Goal: Task Accomplishment & Management: Manage account settings

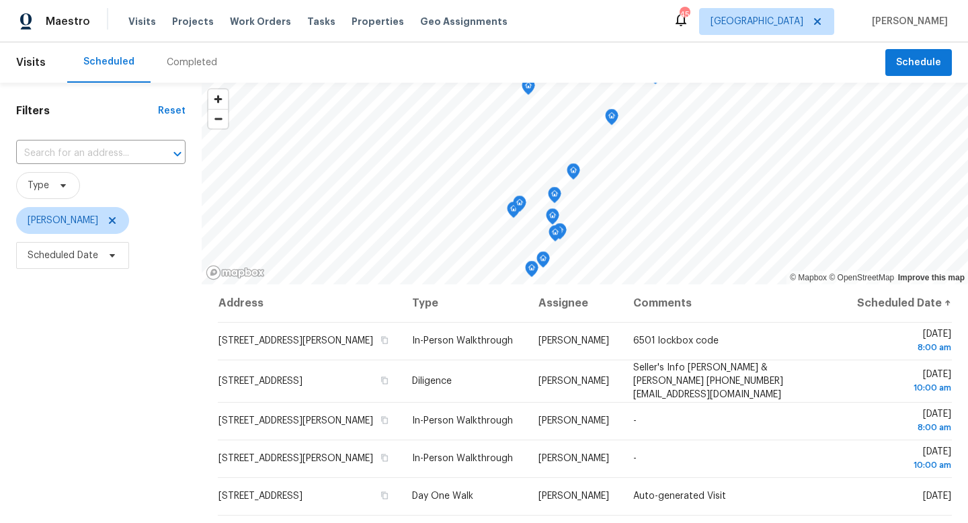
click at [205, 70] on div "Completed" at bounding box center [192, 62] width 83 height 40
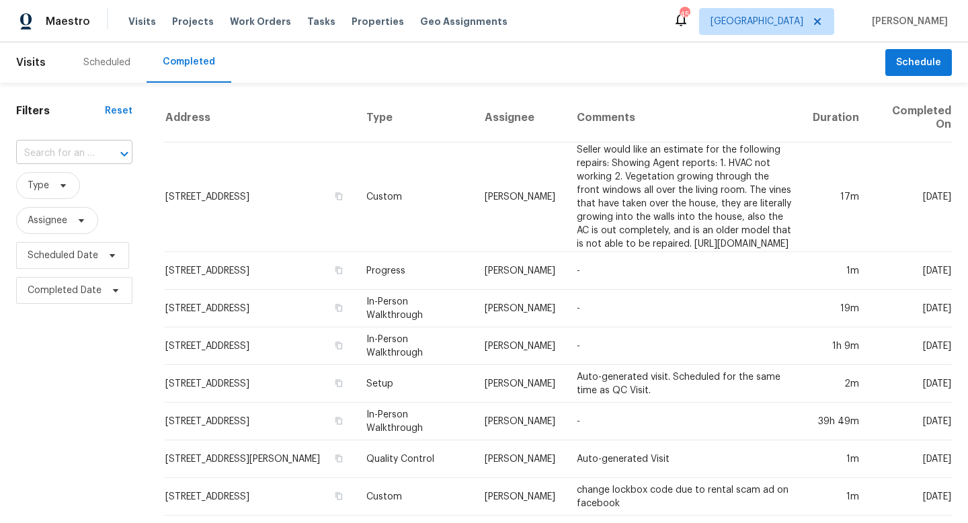
click at [72, 151] on input "text" at bounding box center [55, 153] width 79 height 21
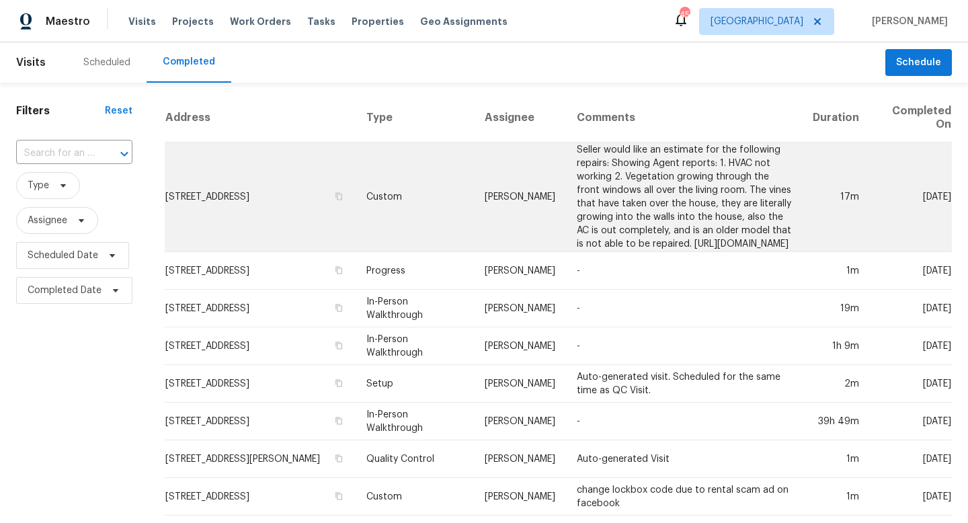
click at [566, 190] on td "Seller would like an estimate for the following repairs: Showing Agent reports:…" at bounding box center [684, 198] width 236 height 110
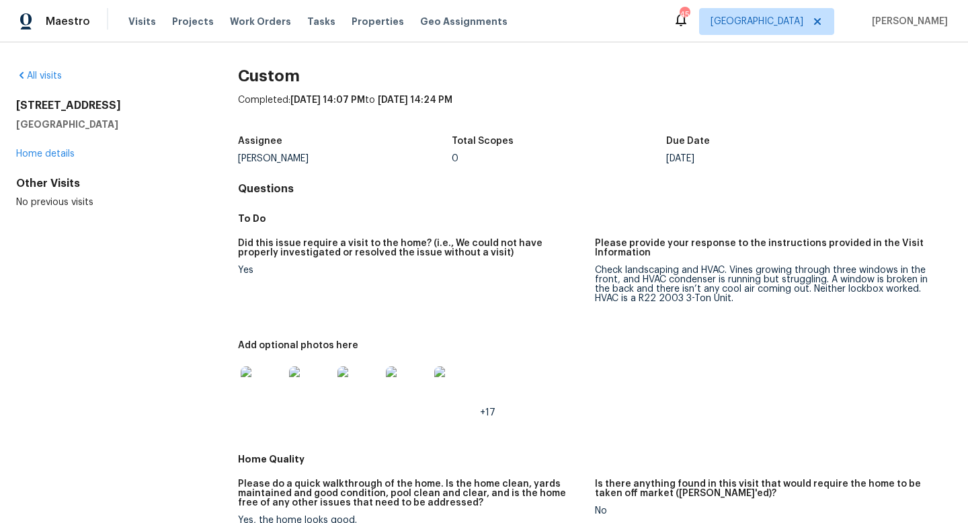
click at [399, 389] on img at bounding box center [407, 387] width 43 height 43
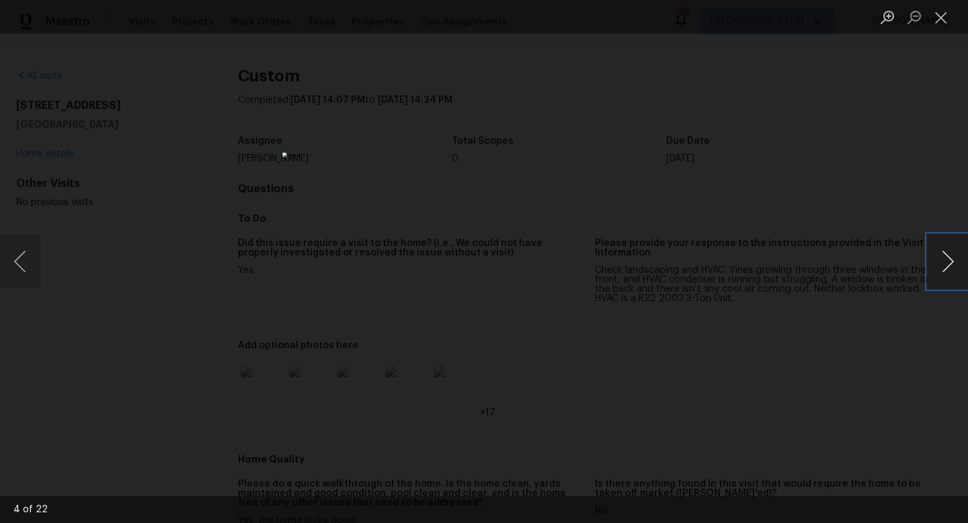
click at [944, 266] on button "Next image" at bounding box center [948, 262] width 40 height 54
click at [944, 264] on button "Next image" at bounding box center [948, 262] width 40 height 54
click at [26, 260] on button "Previous image" at bounding box center [20, 262] width 40 height 54
click at [26, 264] on button "Previous image" at bounding box center [20, 262] width 40 height 54
click at [953, 272] on button "Next image" at bounding box center [948, 262] width 40 height 54
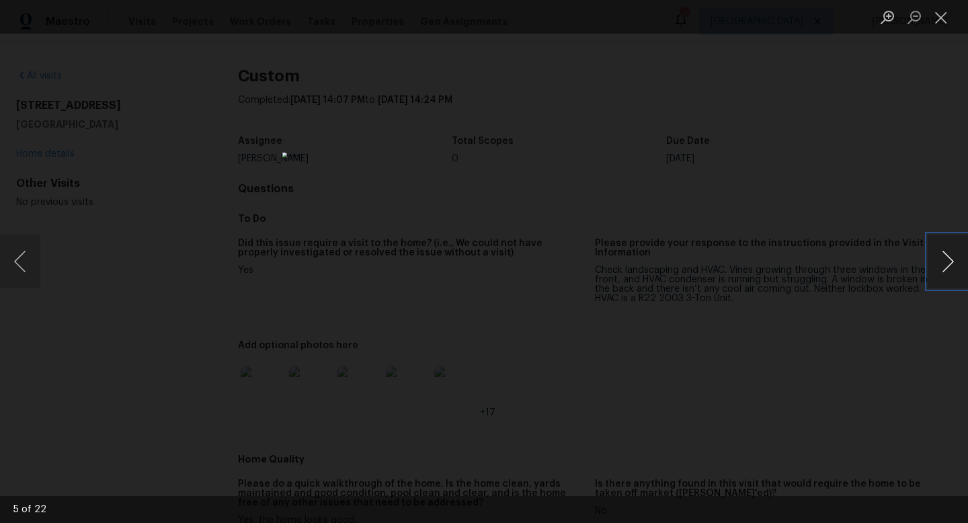
click at [943, 249] on button "Next image" at bounding box center [948, 262] width 40 height 54
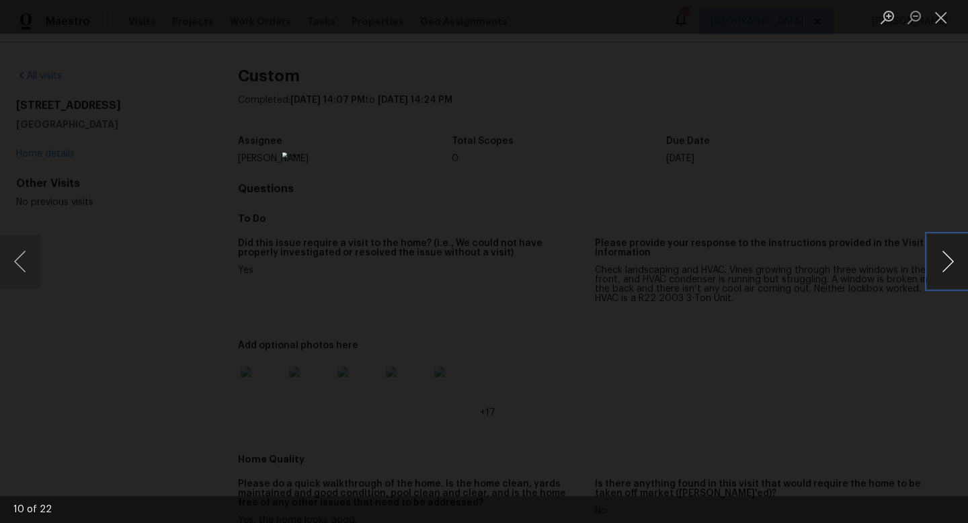
click at [943, 249] on button "Next image" at bounding box center [948, 262] width 40 height 54
click at [951, 257] on button "Next image" at bounding box center [948, 262] width 40 height 54
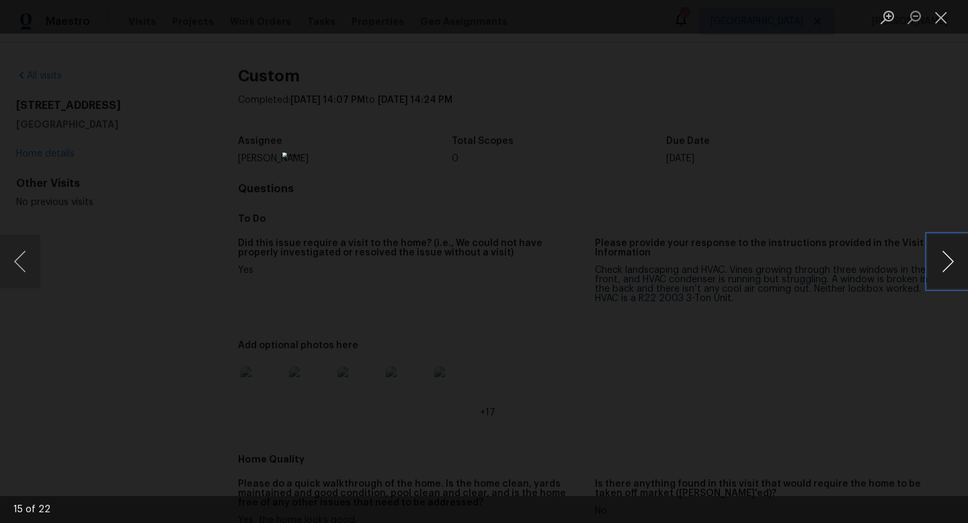
click at [951, 257] on button "Next image" at bounding box center [948, 262] width 40 height 54
click at [947, 268] on button "Next image" at bounding box center [948, 262] width 40 height 54
click at [945, 281] on button "Next image" at bounding box center [948, 262] width 40 height 54
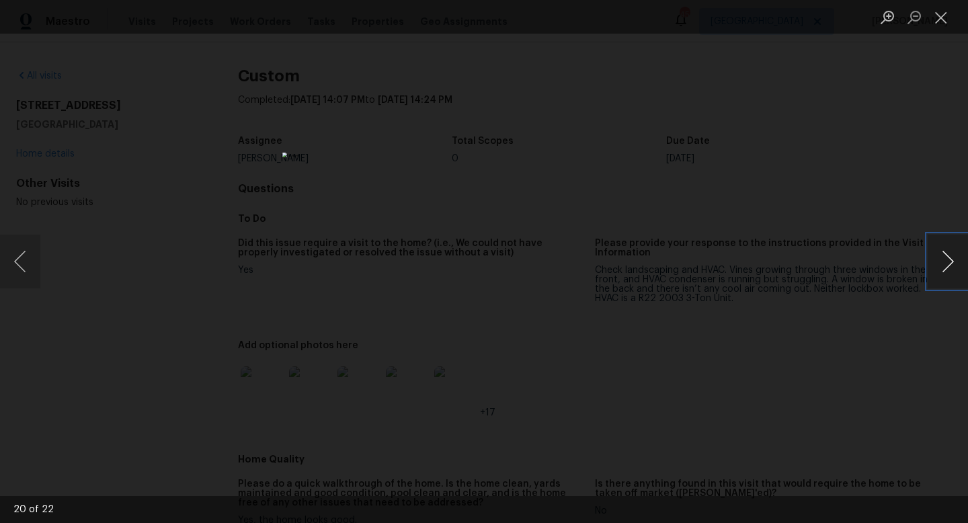
click at [945, 281] on button "Next image" at bounding box center [948, 262] width 40 height 54
click at [11, 266] on button "Previous image" at bounding box center [20, 262] width 40 height 54
click at [946, 257] on button "Next image" at bounding box center [948, 262] width 40 height 54
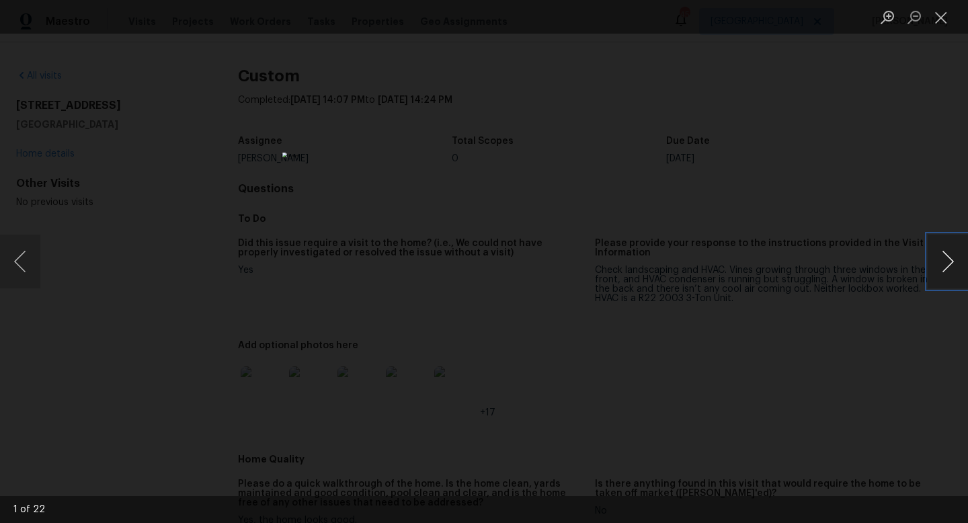
click at [946, 257] on button "Next image" at bounding box center [948, 262] width 40 height 54
click at [937, 26] on button "Close lightbox" at bounding box center [941, 17] width 27 height 24
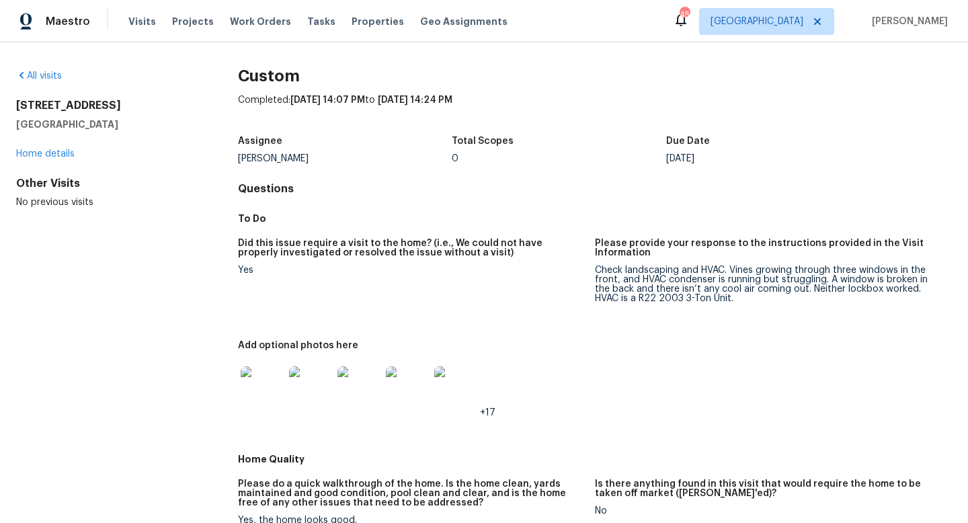
click at [282, 401] on img at bounding box center [262, 387] width 43 height 43
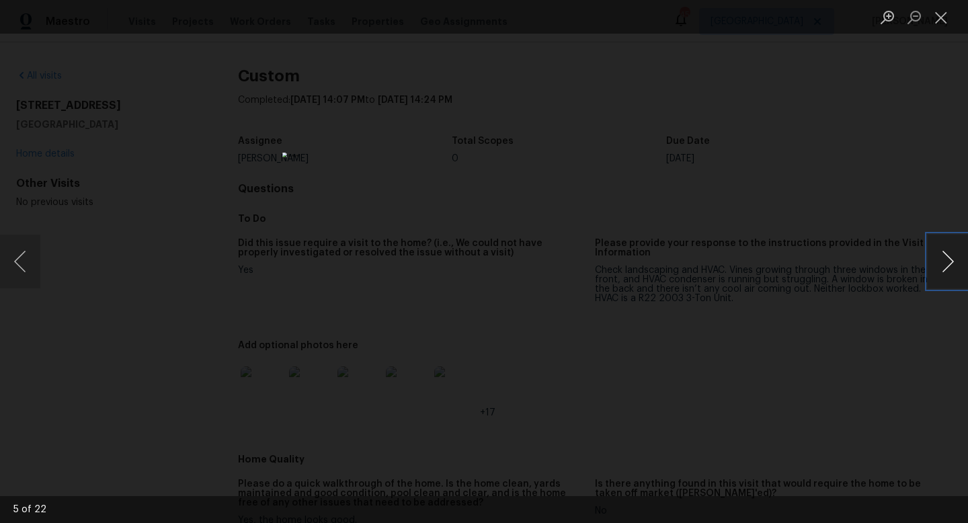
click at [943, 255] on button "Next image" at bounding box center [948, 262] width 40 height 54
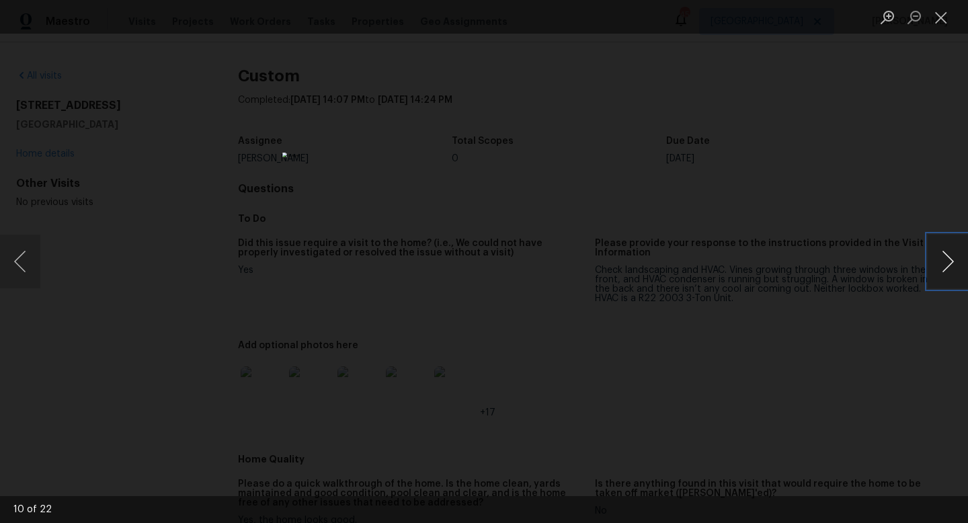
click at [943, 255] on button "Next image" at bounding box center [948, 262] width 40 height 54
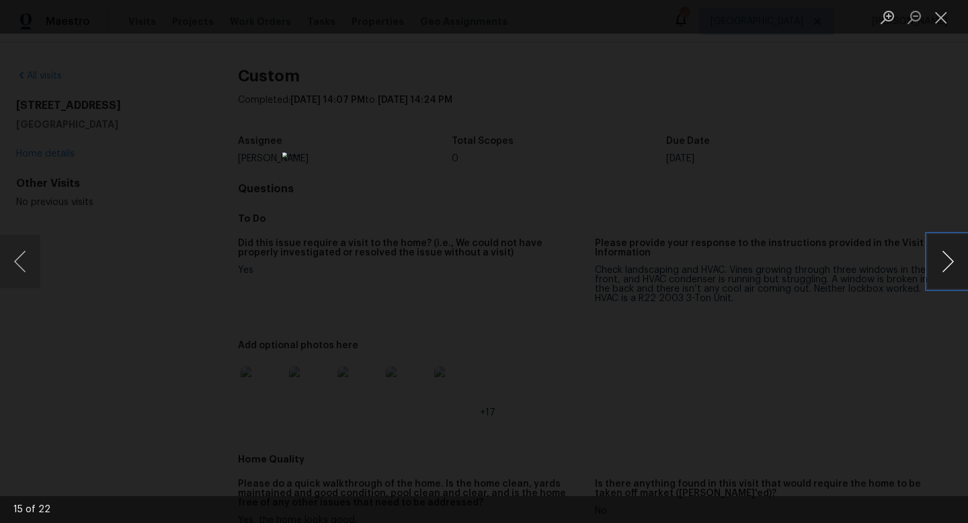
click at [943, 255] on button "Next image" at bounding box center [948, 262] width 40 height 54
click at [14, 257] on button "Previous image" at bounding box center [20, 262] width 40 height 54
click at [937, 254] on button "Next image" at bounding box center [948, 262] width 40 height 54
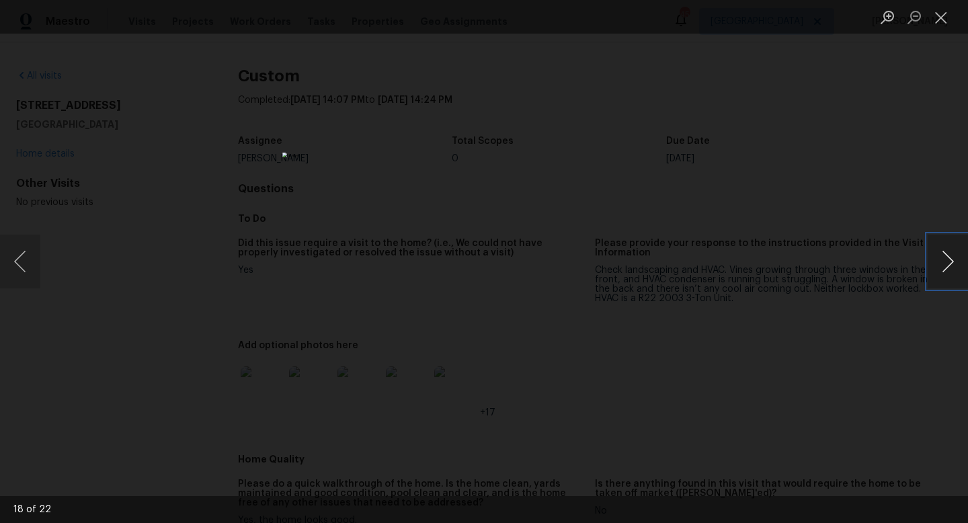
click at [937, 254] on button "Next image" at bounding box center [948, 262] width 40 height 54
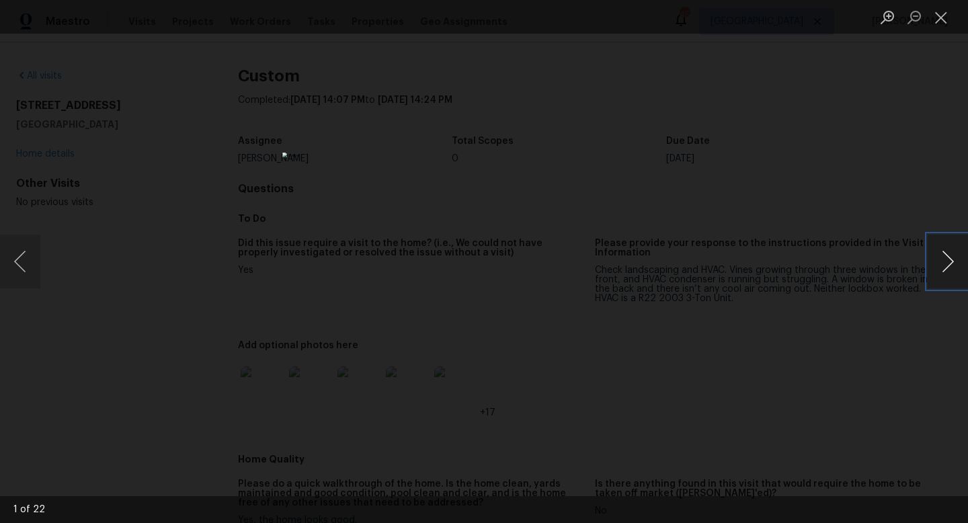
click at [937, 254] on button "Next image" at bounding box center [948, 262] width 40 height 54
click at [936, 255] on button "Next image" at bounding box center [948, 262] width 40 height 54
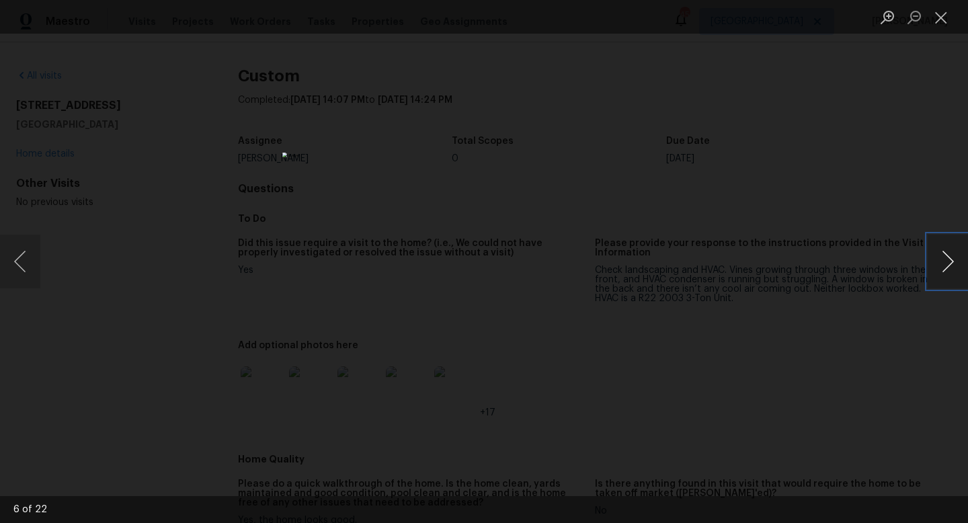
click at [936, 255] on button "Next image" at bounding box center [948, 262] width 40 height 54
click at [936, 254] on button "Next image" at bounding box center [948, 262] width 40 height 54
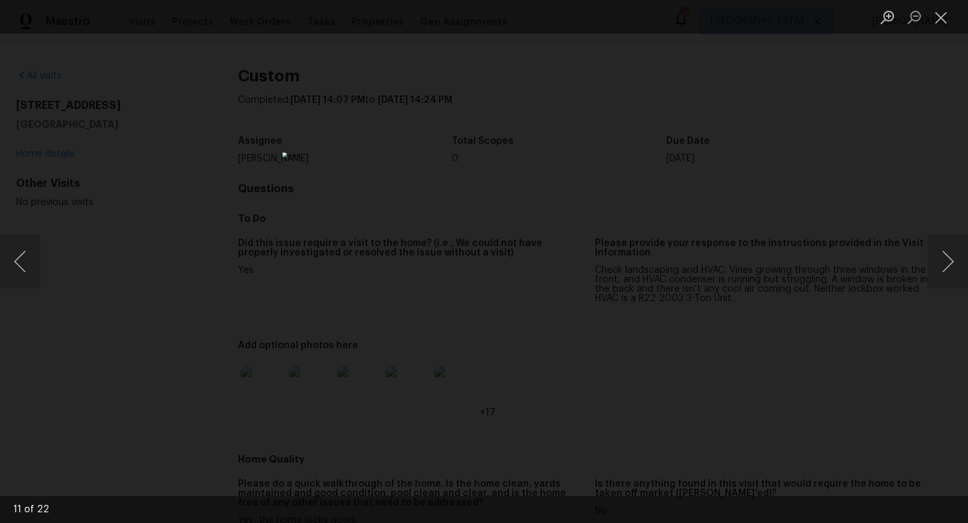
click at [946, 32] on li "Lightbox" at bounding box center [941, 17] width 27 height 34
click at [943, 24] on button "Close lightbox" at bounding box center [941, 17] width 27 height 24
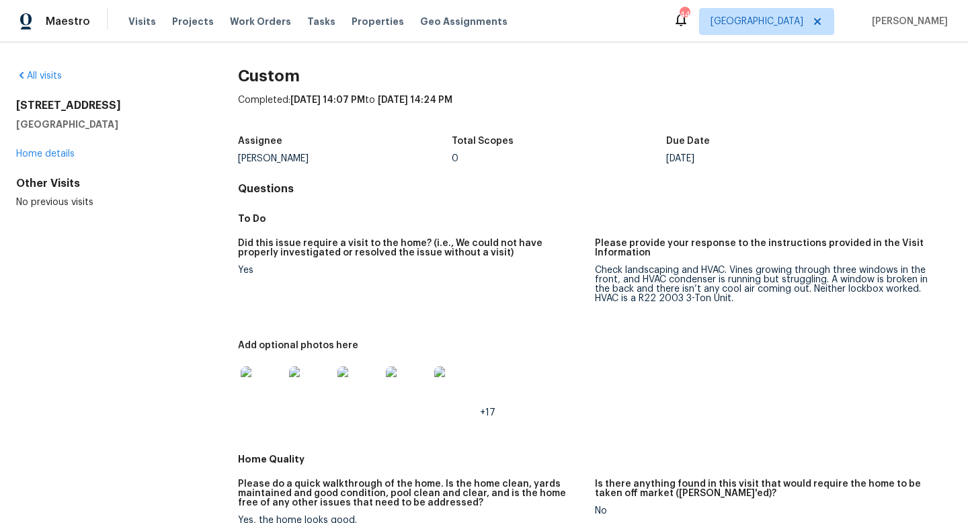
click at [149, 30] on div "Visits Projects Work Orders Tasks Properties Geo Assignments" at bounding box center [325, 21] width 395 height 27
click at [148, 26] on span "Visits" at bounding box center [142, 21] width 28 height 13
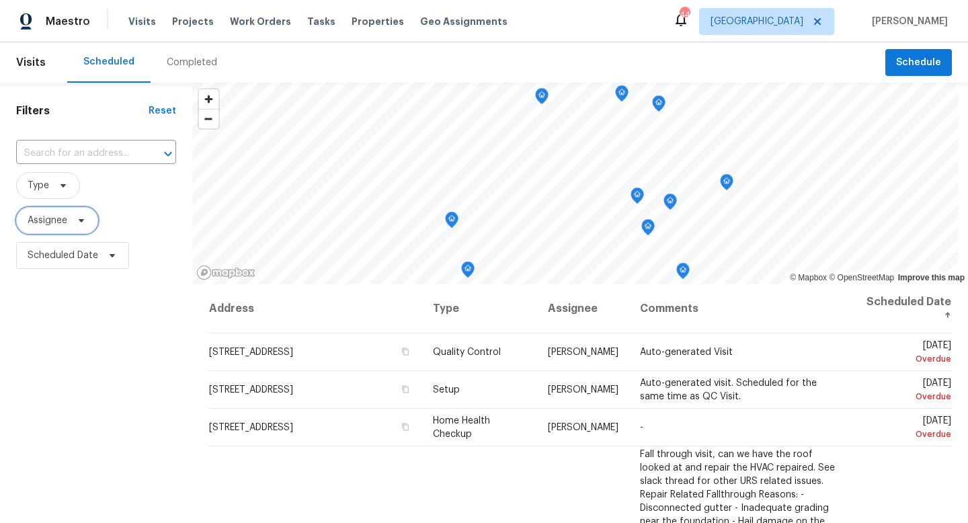
click at [69, 223] on span "Assignee" at bounding box center [57, 220] width 82 height 27
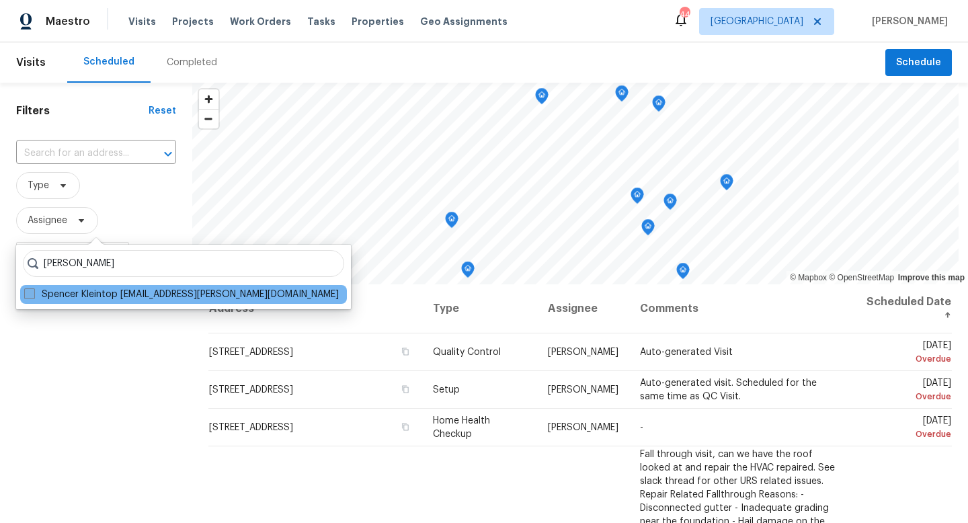
type input "[PERSON_NAME]"
click at [27, 293] on span at bounding box center [29, 293] width 11 height 11
click at [27, 293] on input "Spencer Kleintop spencer.kleintop@opendoor.com" at bounding box center [28, 292] width 9 height 9
checkbox input "true"
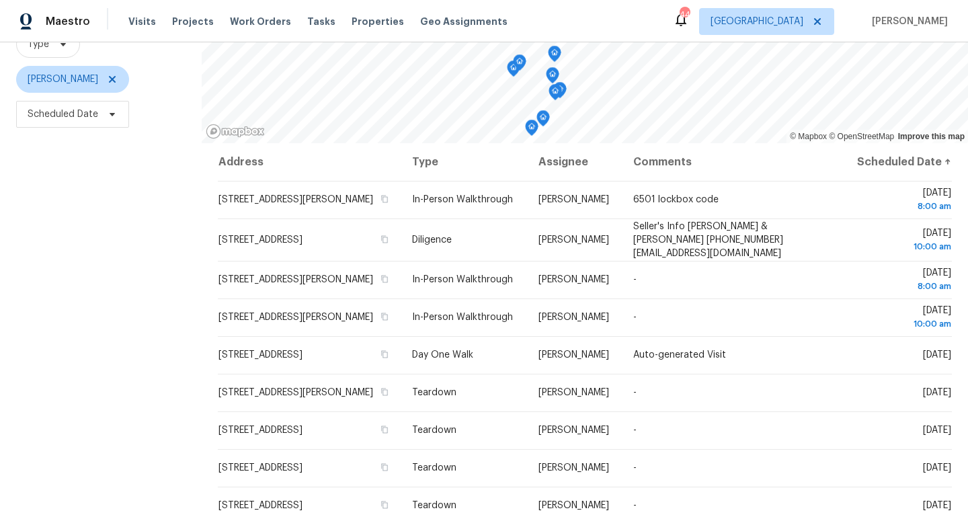
scroll to position [143, 0]
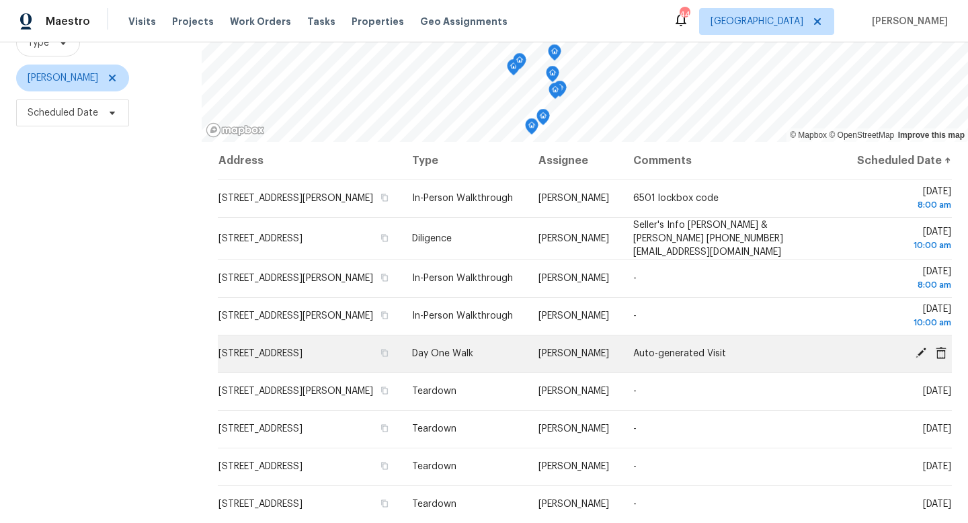
click at [922, 355] on icon at bounding box center [921, 353] width 11 height 11
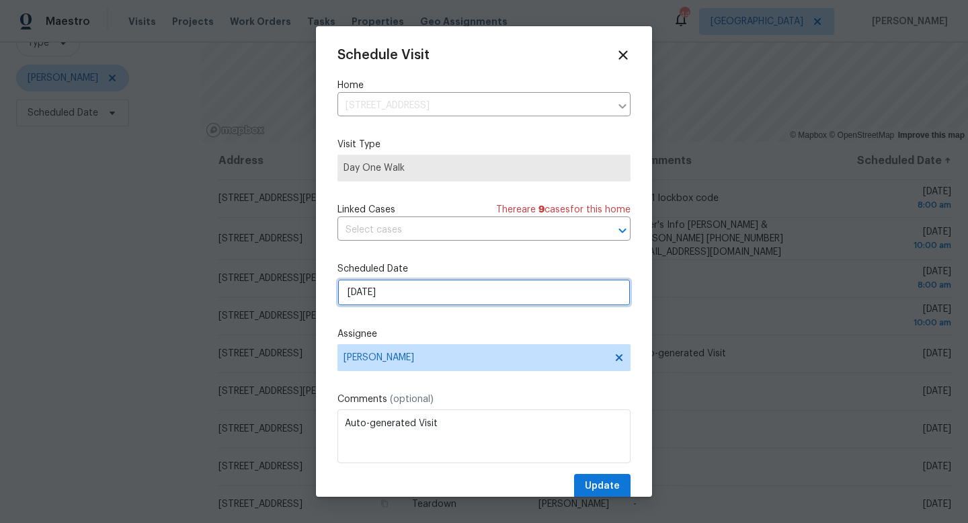
click at [412, 292] on input "10/3/2025" at bounding box center [483, 292] width 293 height 27
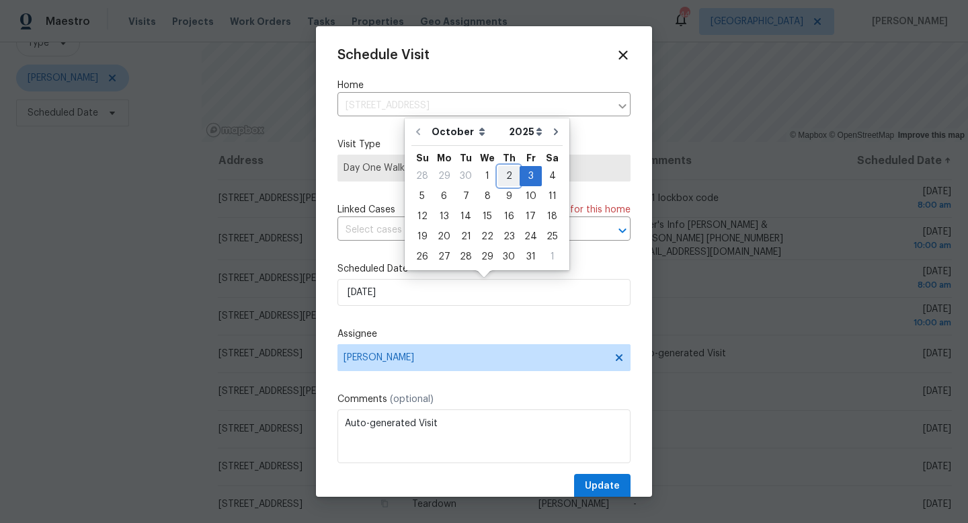
click at [503, 178] on div "2" at bounding box center [509, 176] width 22 height 19
type input "10/2/2025"
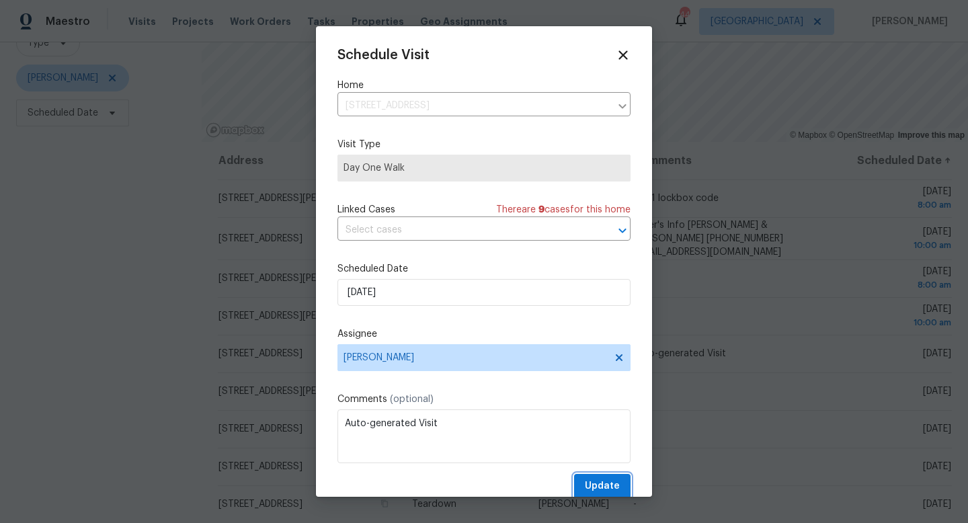
click at [592, 489] on span "Update" at bounding box center [602, 486] width 35 height 17
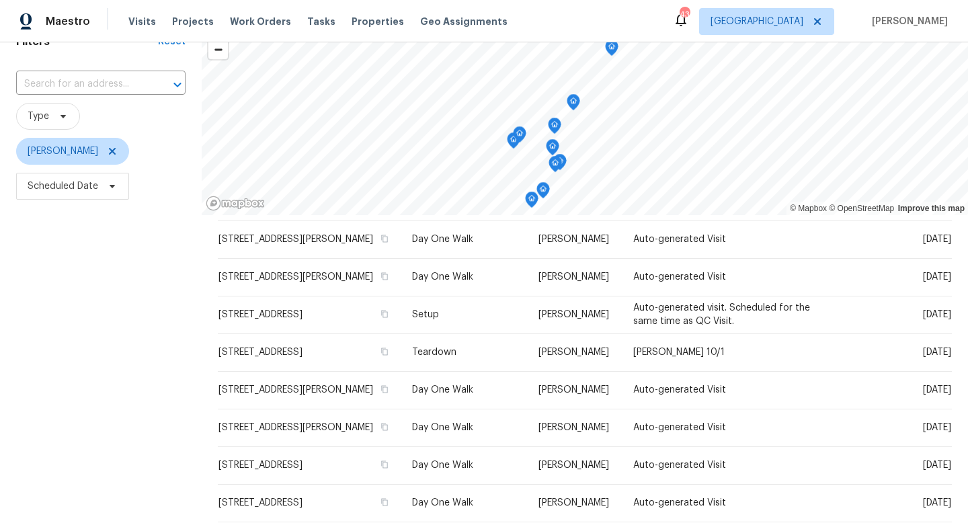
scroll to position [0, 0]
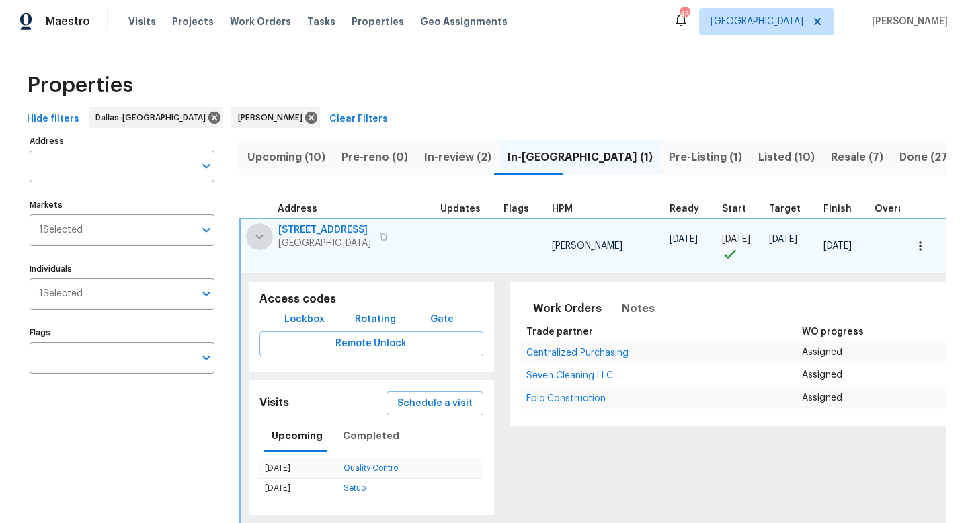
click at [258, 236] on icon "button" at bounding box center [259, 236] width 8 height 5
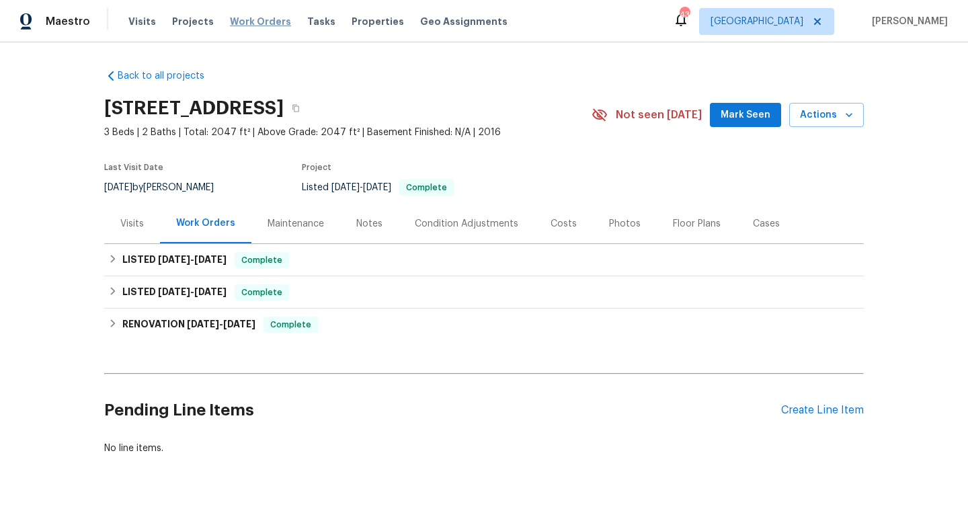
click at [253, 17] on span "Work Orders" at bounding box center [260, 21] width 61 height 13
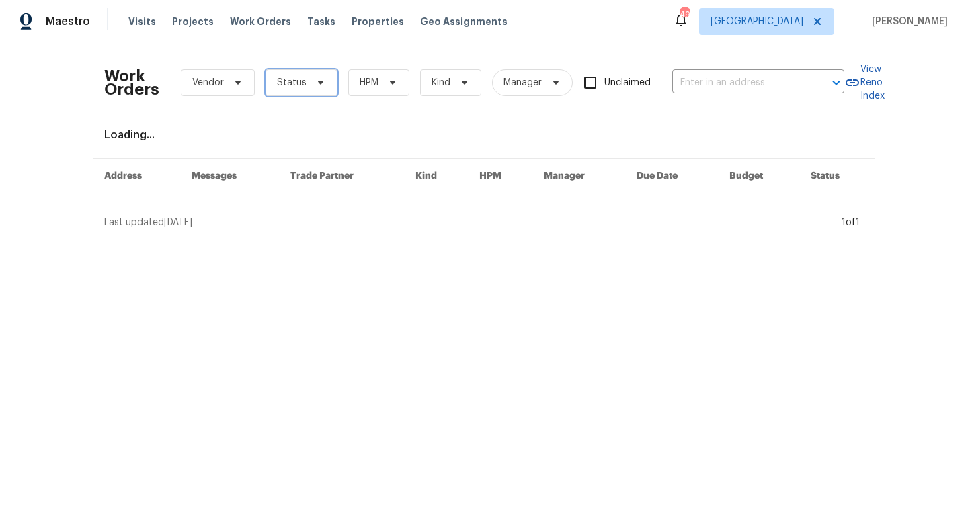
click at [305, 81] on span "Status" at bounding box center [302, 82] width 72 height 27
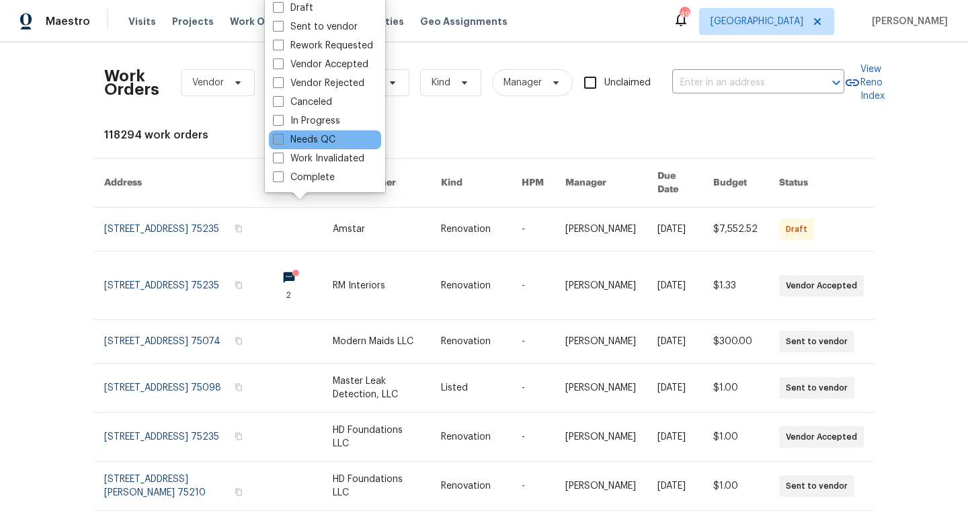
click at [311, 141] on label "Needs QC" at bounding box center [304, 139] width 63 height 13
click at [282, 141] on input "Needs QC" at bounding box center [277, 137] width 9 height 9
checkbox input "true"
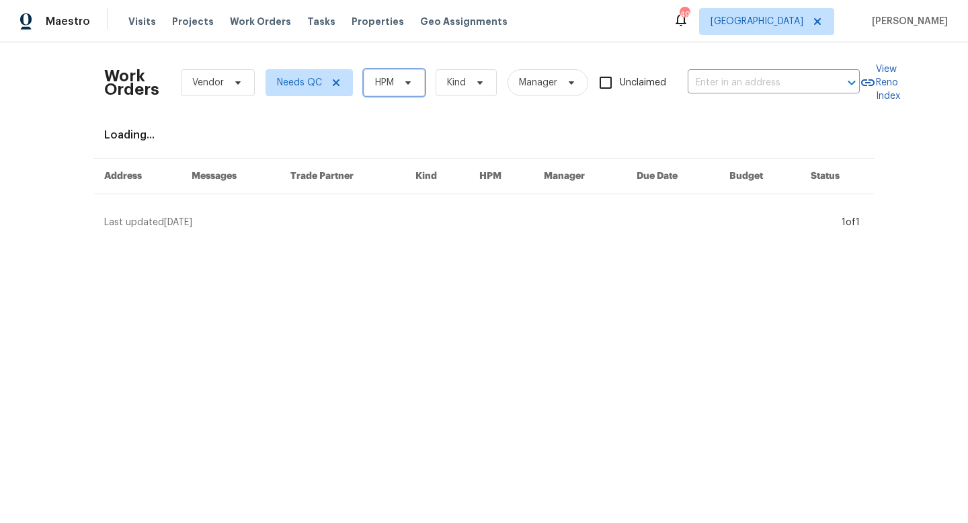
click at [391, 81] on span "HPM" at bounding box center [384, 82] width 19 height 13
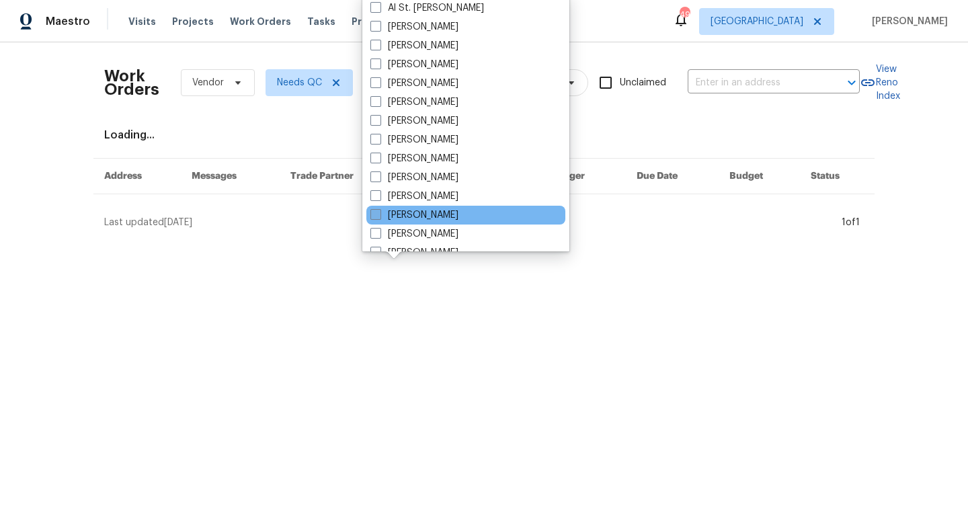
scroll to position [750, 0]
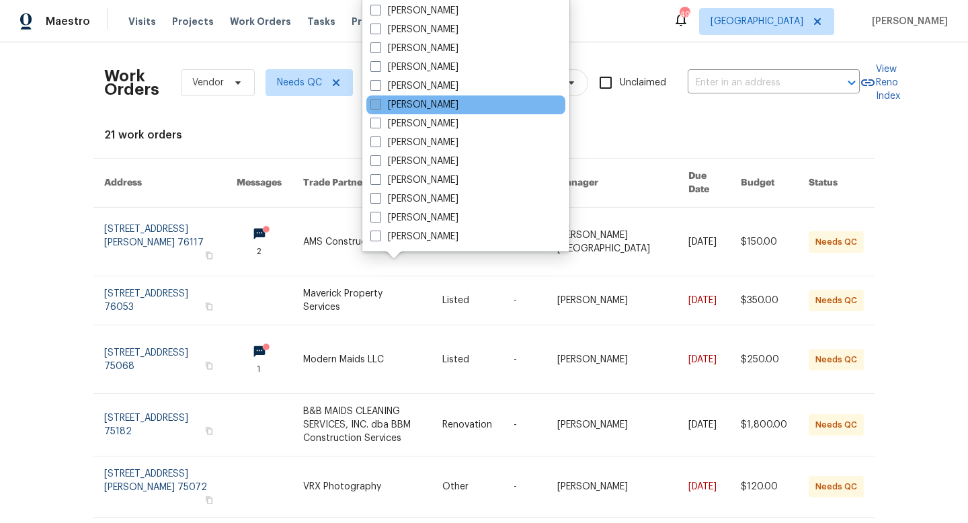
click at [411, 108] on label "[PERSON_NAME]" at bounding box center [414, 104] width 88 height 13
click at [379, 107] on input "[PERSON_NAME]" at bounding box center [374, 102] width 9 height 9
checkbox input "true"
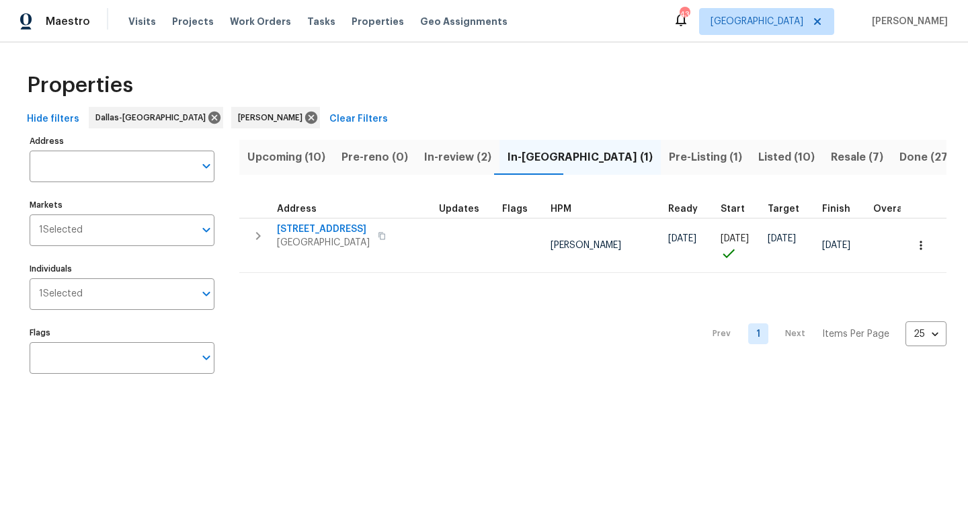
click at [462, 378] on div "Prev 1 Next Items Per Page 25 25 ​" at bounding box center [592, 330] width 707 height 114
click at [305, 166] on span "Upcoming (10)" at bounding box center [286, 157] width 78 height 19
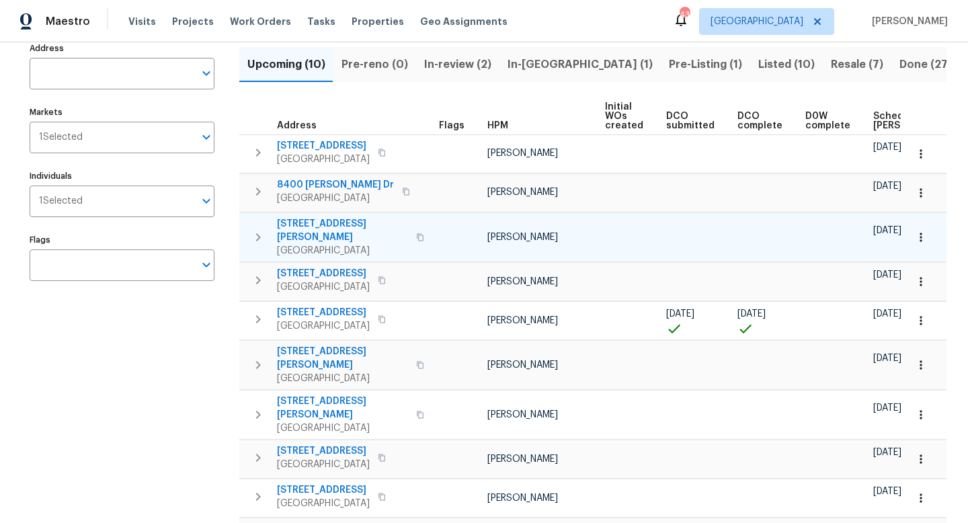
scroll to position [65, 0]
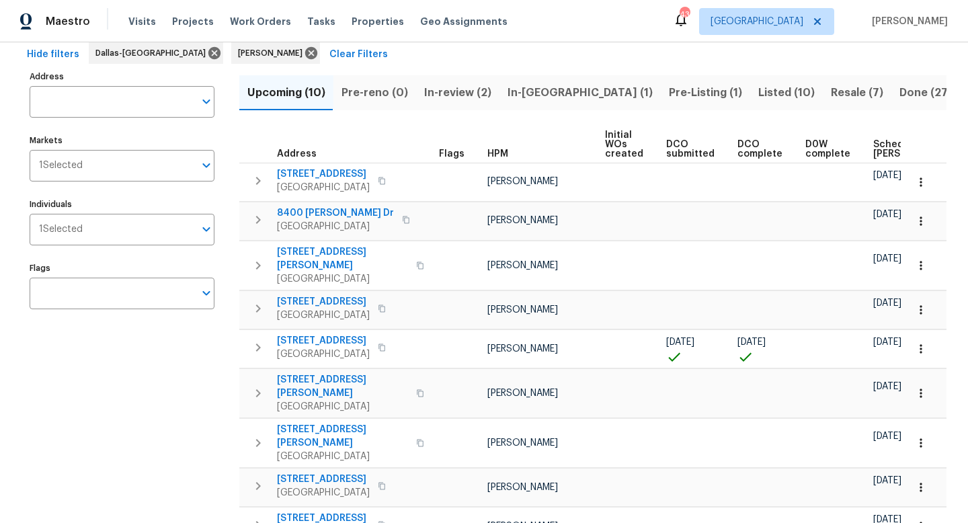
click at [880, 147] on span "Scheduled [PERSON_NAME]" at bounding box center [911, 149] width 76 height 19
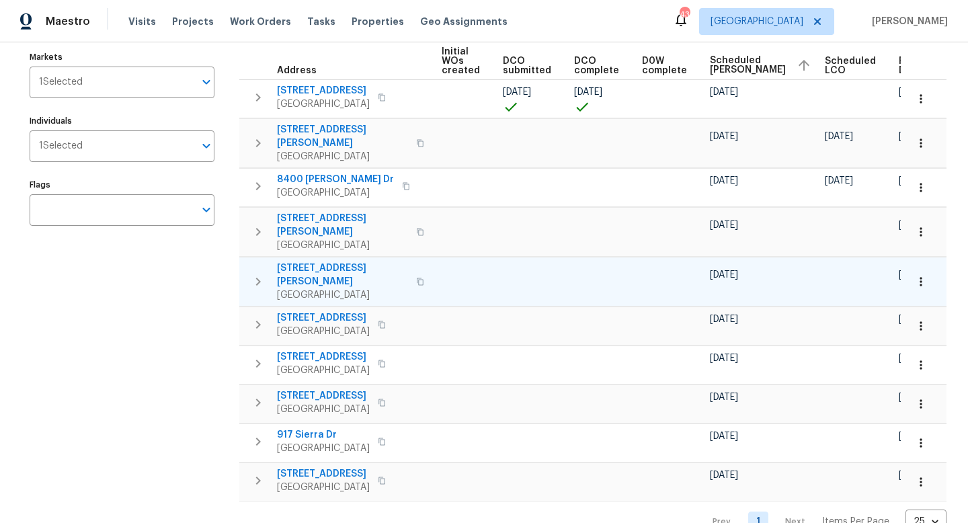
scroll to position [148, 0]
